Goal: Information Seeking & Learning: Learn about a topic

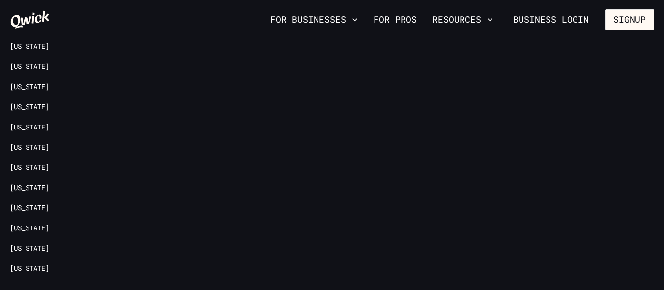
scroll to position [1829, 0]
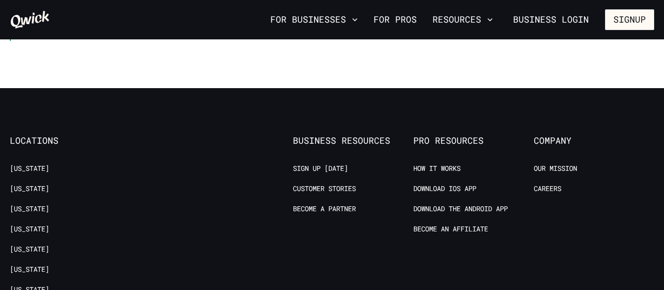
scroll to position [1409, 0]
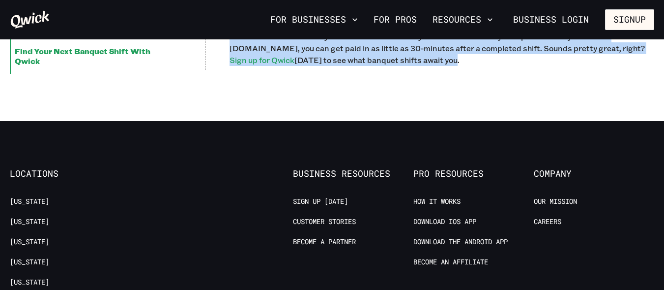
drag, startPoint x: 224, startPoint y: 105, endPoint x: 389, endPoint y: 53, distance: 173.8
copy div "Lo i dolorsitame consectetura, eli sed do eiusmod tempor in u laboree dolore . …"
